Goal: Task Accomplishment & Management: Use online tool/utility

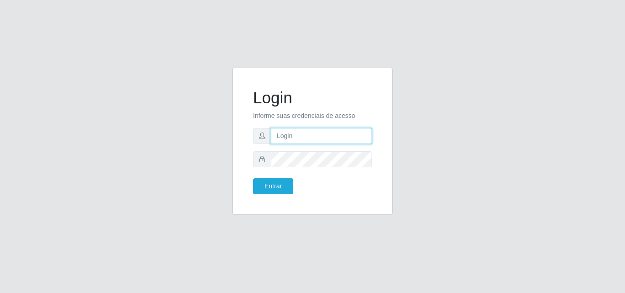
click at [306, 135] on input "text" at bounding box center [321, 136] width 101 height 16
type input "[EMAIL_ADDRESS][DOMAIN_NAME]"
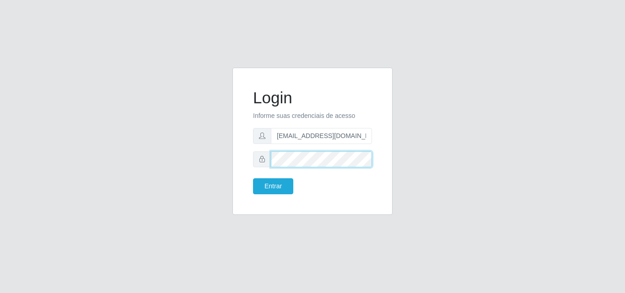
click at [253, 178] on button "Entrar" at bounding box center [273, 186] width 40 height 16
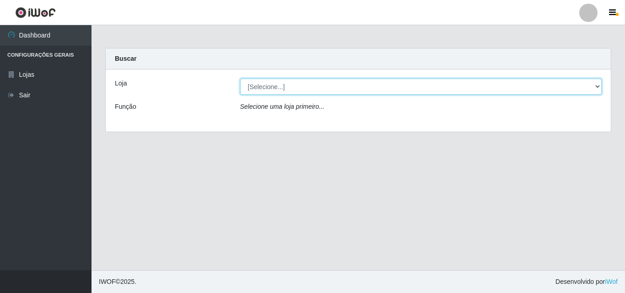
click at [350, 89] on select "[Selecione...] Corte Fácil - Unidade Emaús" at bounding box center [421, 87] width 362 height 16
select select "201"
click at [240, 79] on select "[Selecione...] Corte Fácil - Unidade Emaús" at bounding box center [421, 87] width 362 height 16
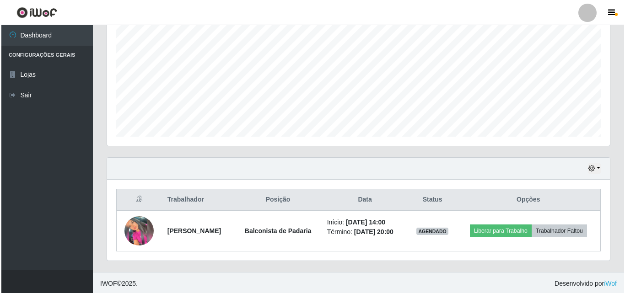
scroll to position [192, 0]
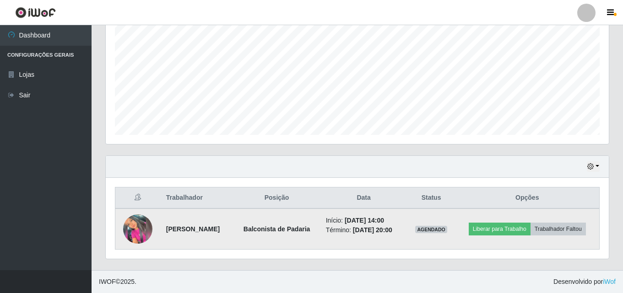
click at [133, 229] on img at bounding box center [137, 229] width 29 height 29
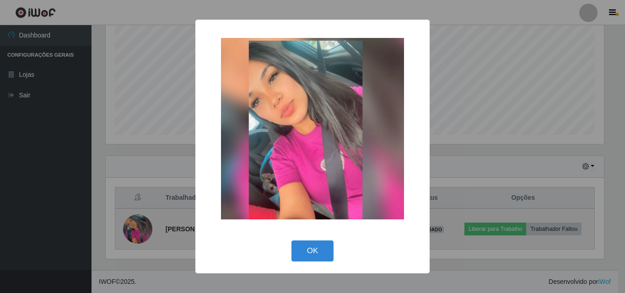
click at [133, 229] on div "× OK Cancel" at bounding box center [312, 146] width 625 height 293
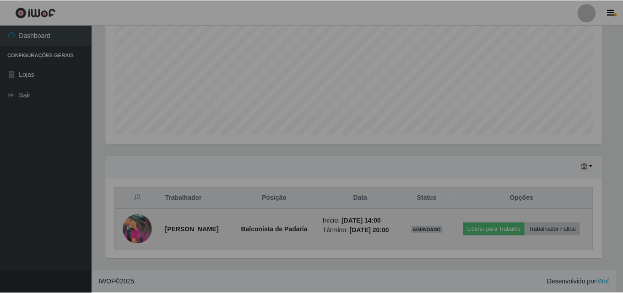
scroll to position [190, 503]
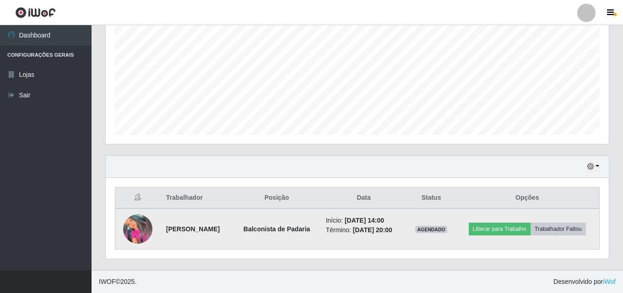
click at [133, 229] on img at bounding box center [137, 229] width 29 height 29
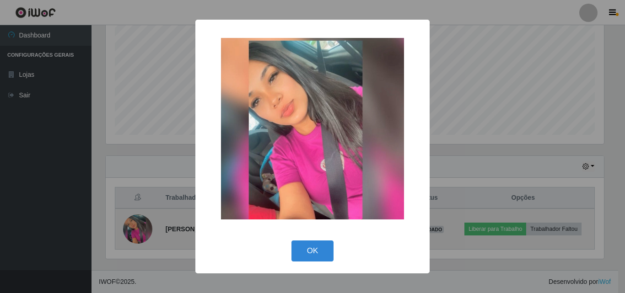
click at [133, 229] on div "× OK Cancel" at bounding box center [312, 146] width 625 height 293
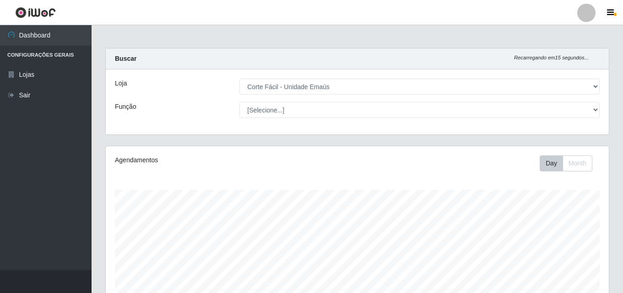
scroll to position [192, 0]
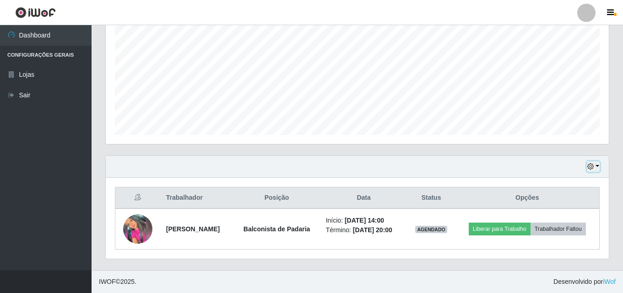
click at [597, 165] on button "button" at bounding box center [593, 167] width 13 height 11
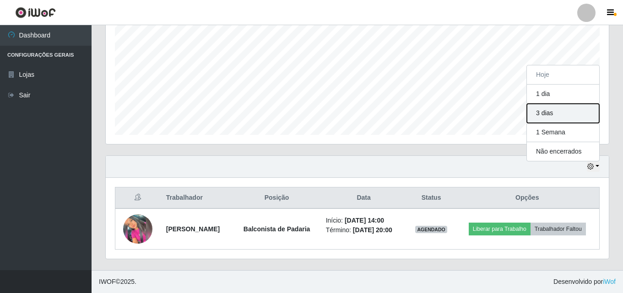
click at [560, 111] on button "3 dias" at bounding box center [563, 113] width 72 height 19
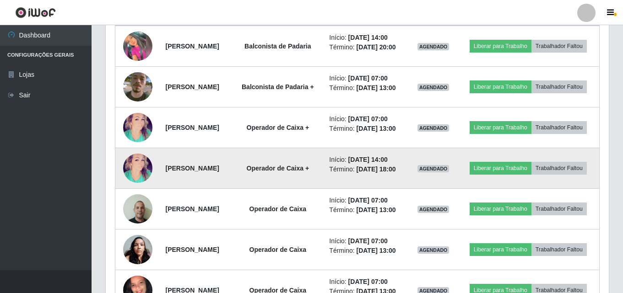
scroll to position [421, 0]
